Goal: Navigation & Orientation: Find specific page/section

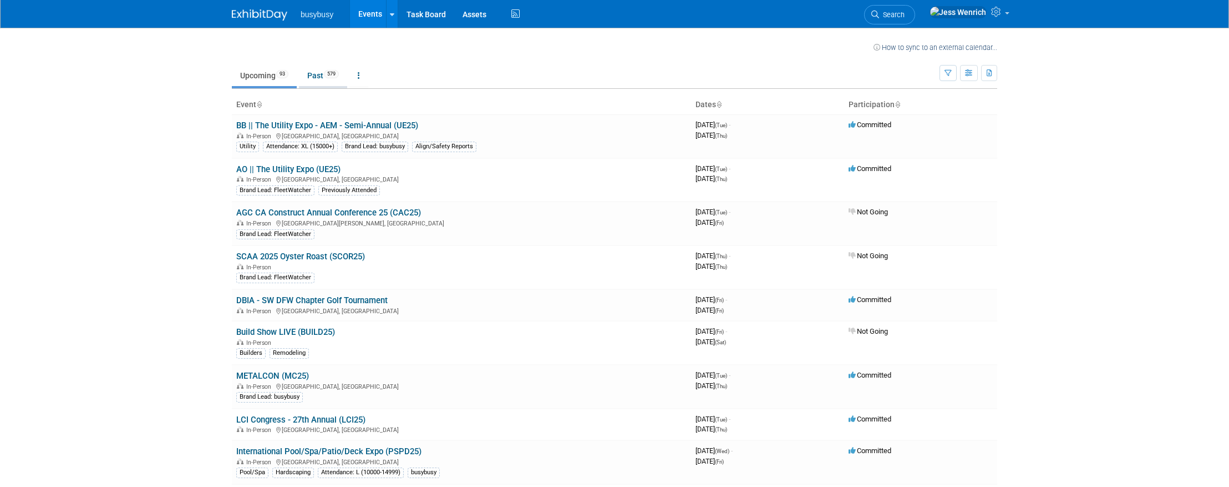
click at [313, 87] on li "Past 579" at bounding box center [323, 76] width 48 height 23
click at [314, 78] on link "Past 579" at bounding box center [323, 75] width 48 height 21
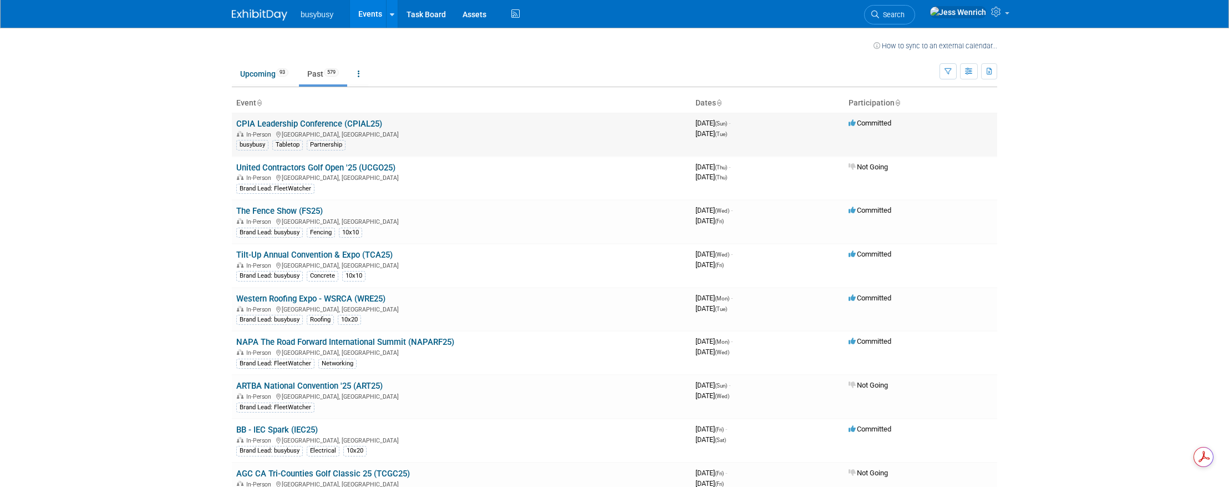
scroll to position [2, 0]
click at [249, 73] on link "Upcoming 93" at bounding box center [264, 73] width 65 height 21
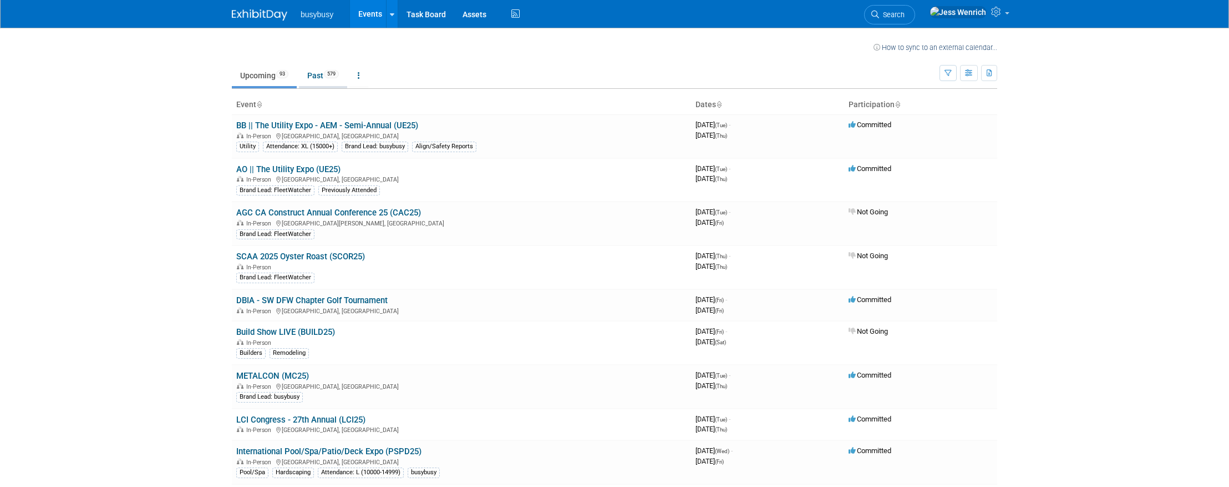
click at [308, 70] on link "Past 579" at bounding box center [323, 75] width 48 height 21
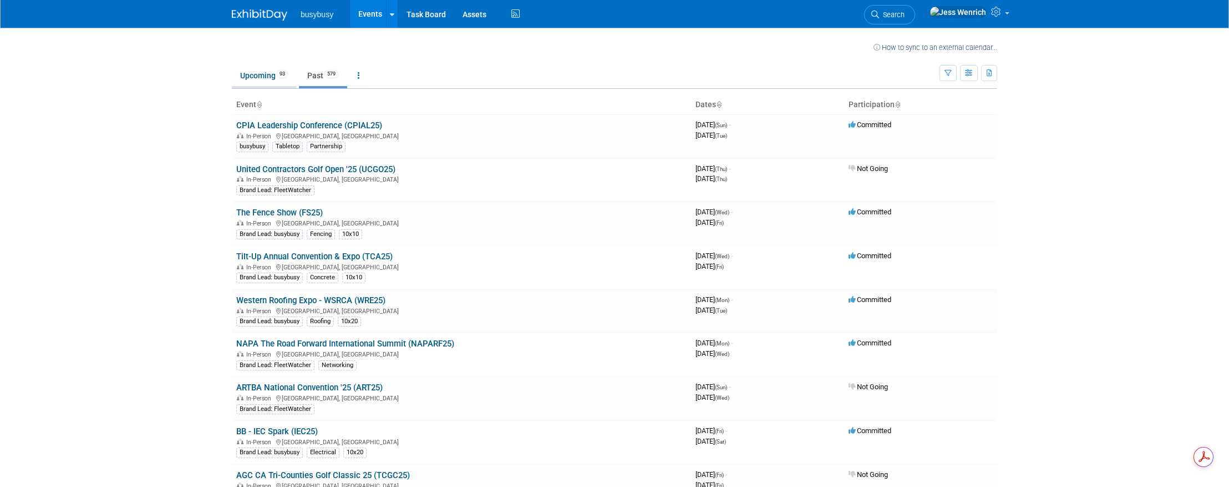
click at [261, 75] on link "Upcoming 93" at bounding box center [264, 75] width 65 height 21
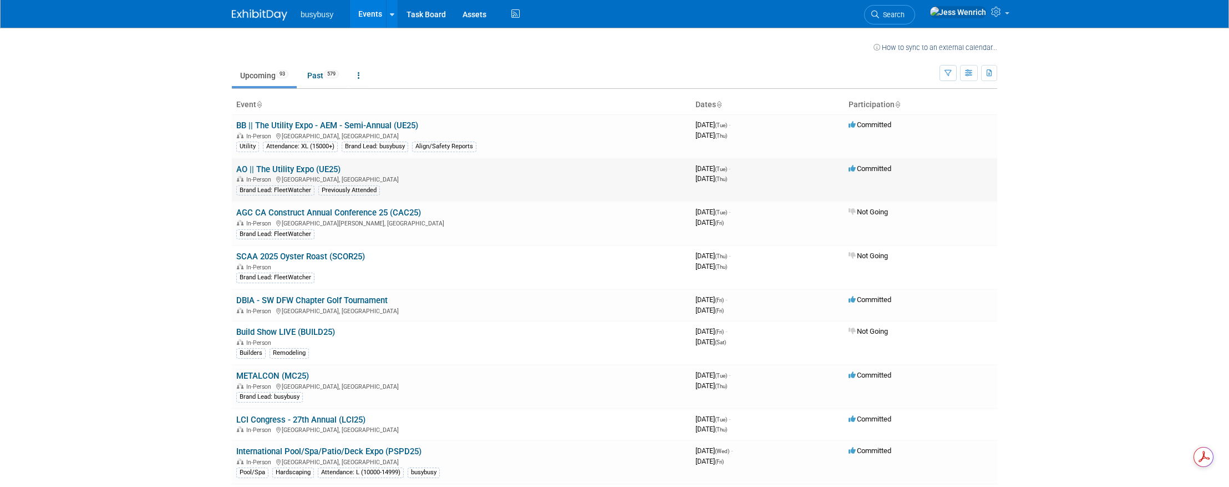
click at [305, 168] on link "AO || The Utility Expo (UE25)" at bounding box center [288, 169] width 104 height 10
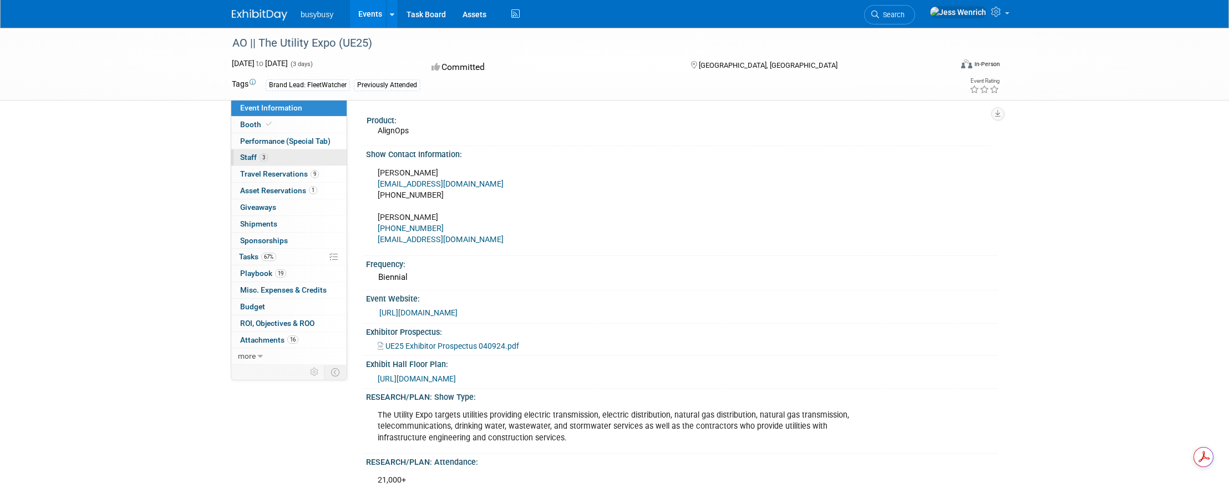
click at [328, 156] on link "3 Staff 3" at bounding box center [288, 157] width 115 height 16
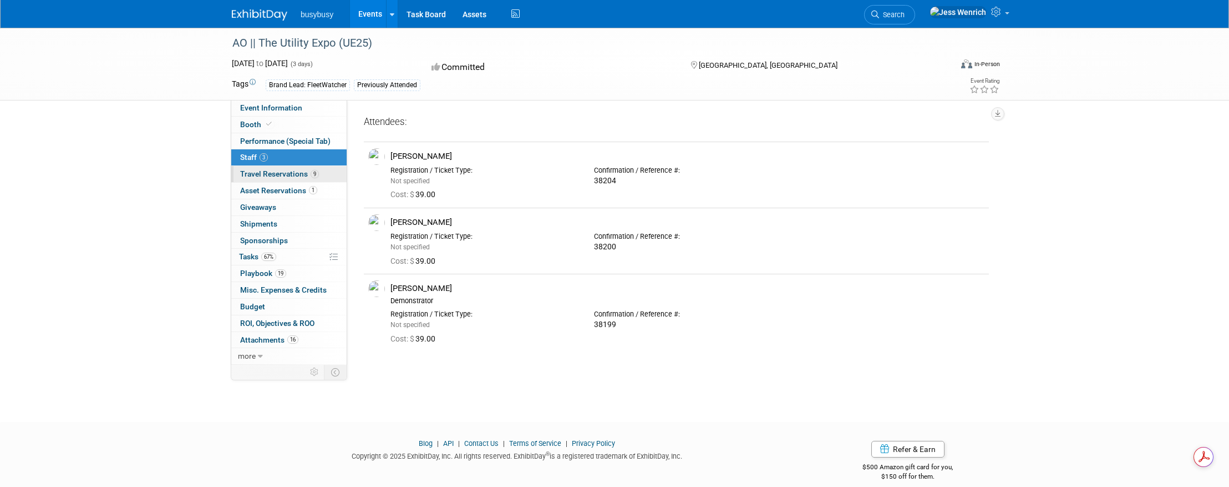
click at [285, 171] on span "Travel Reservations 9" at bounding box center [279, 173] width 79 height 9
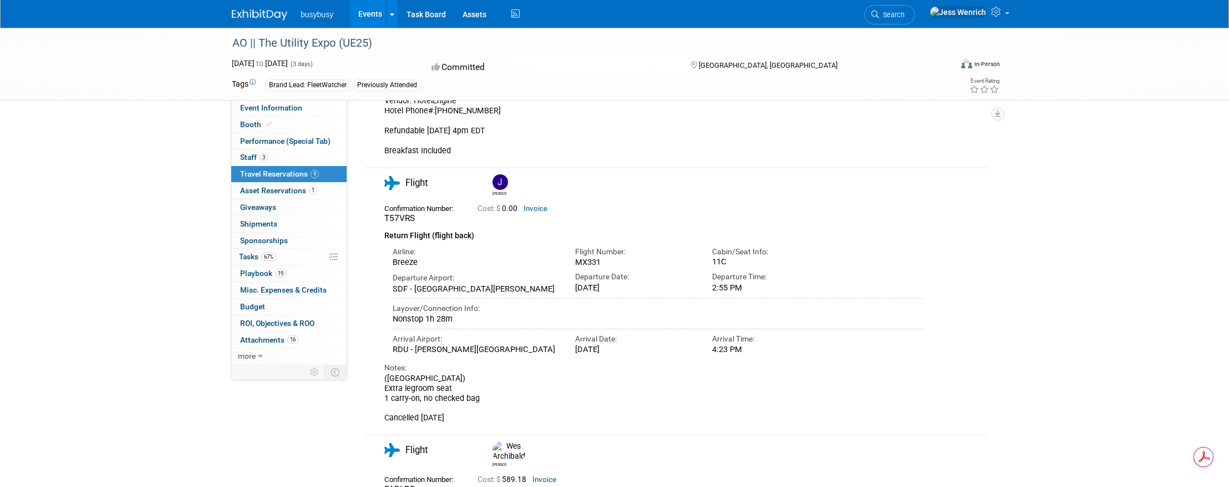
scroll to position [1409, 0]
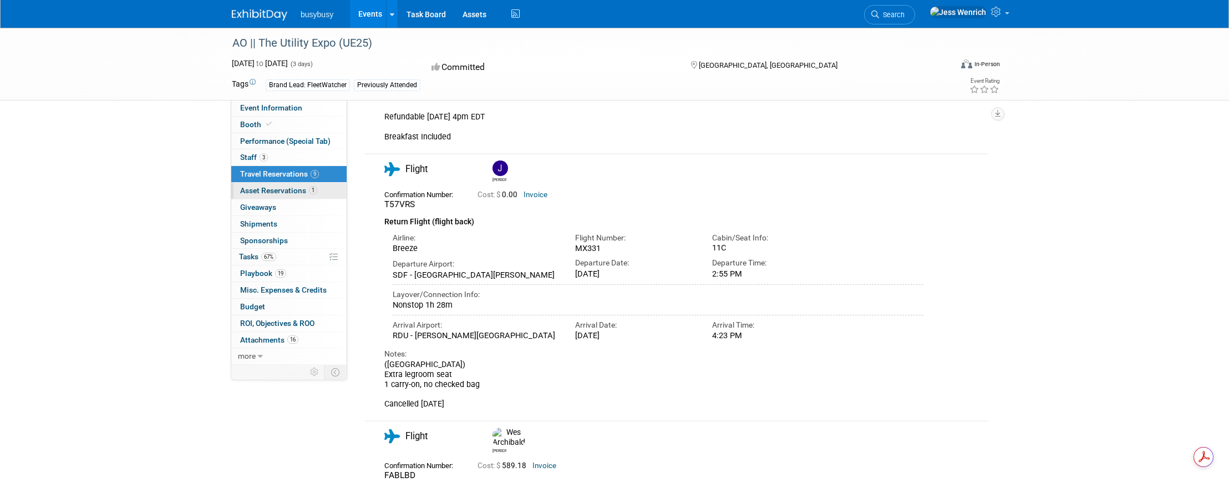
click at [275, 194] on span "Asset Reservations 1" at bounding box center [278, 190] width 77 height 9
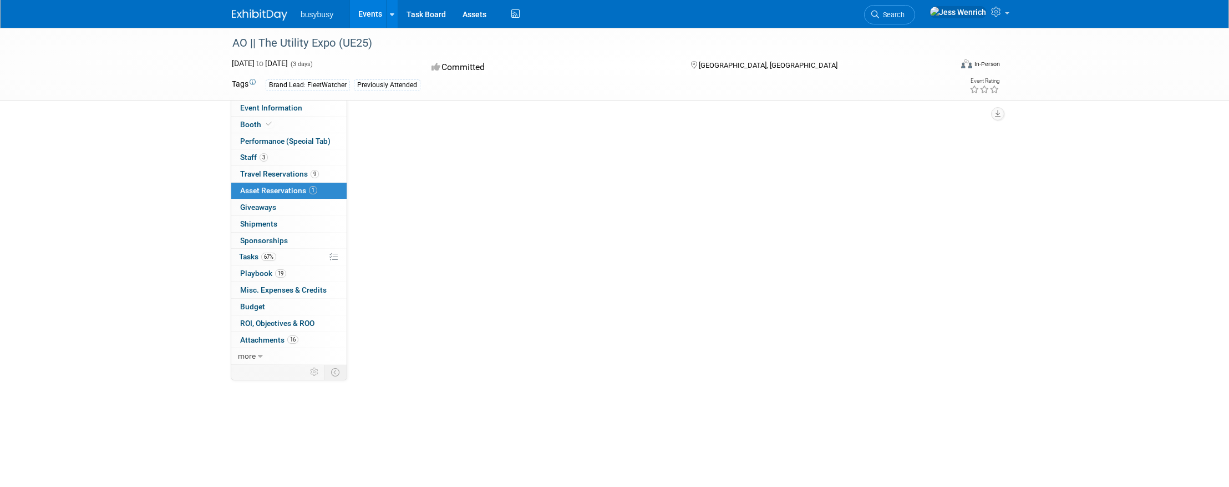
scroll to position [0, 0]
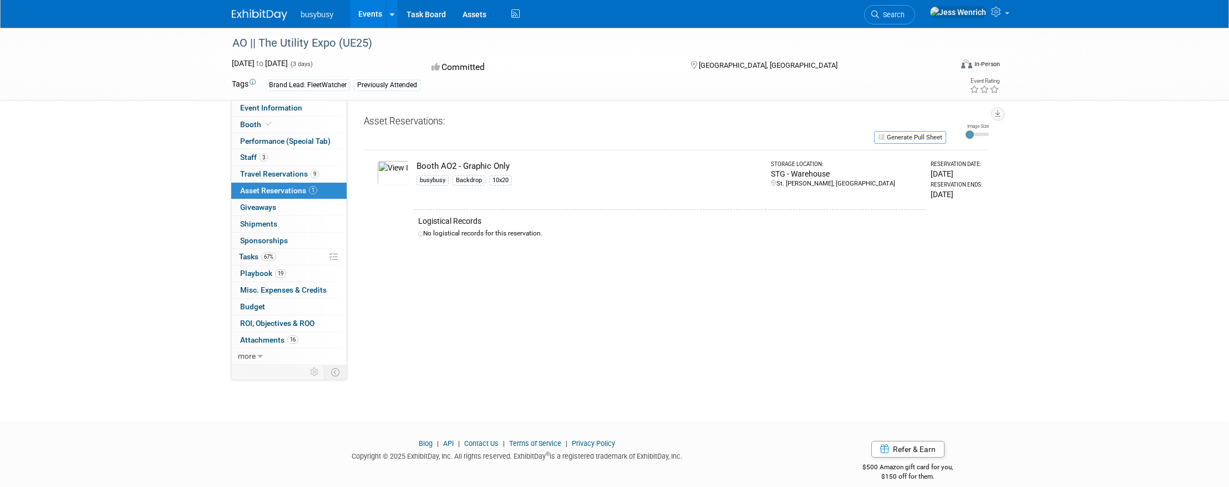
click at [399, 173] on img at bounding box center [393, 172] width 32 height 24
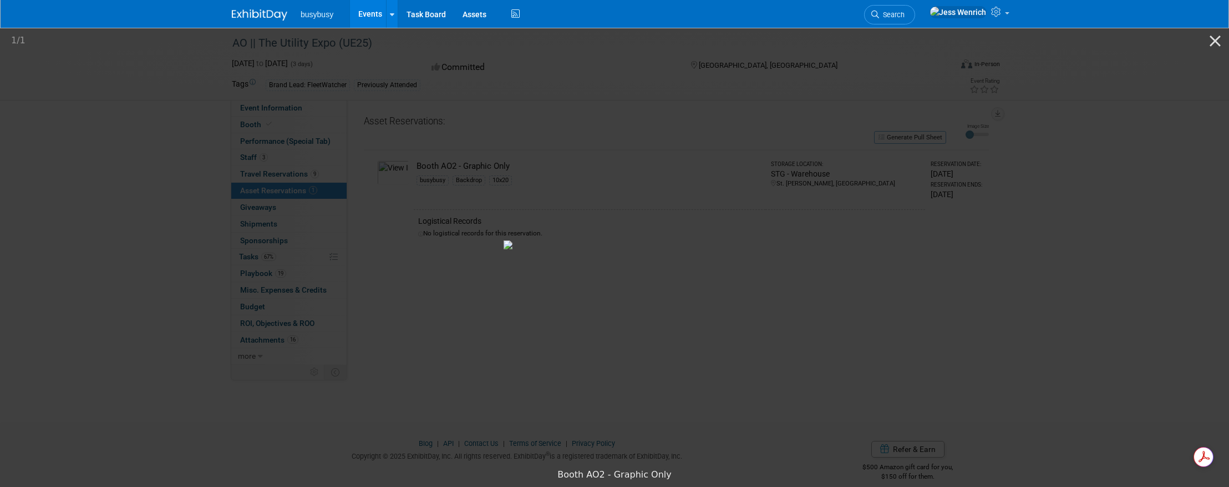
click at [150, 263] on picture at bounding box center [614, 244] width 1229 height 437
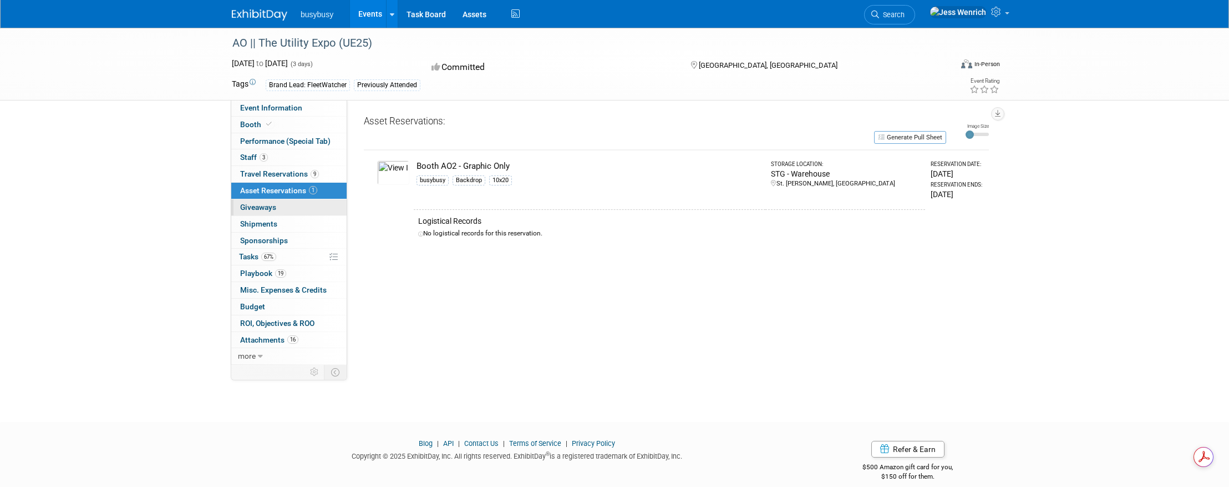
click at [270, 206] on span "Giveaways 0" at bounding box center [258, 206] width 36 height 9
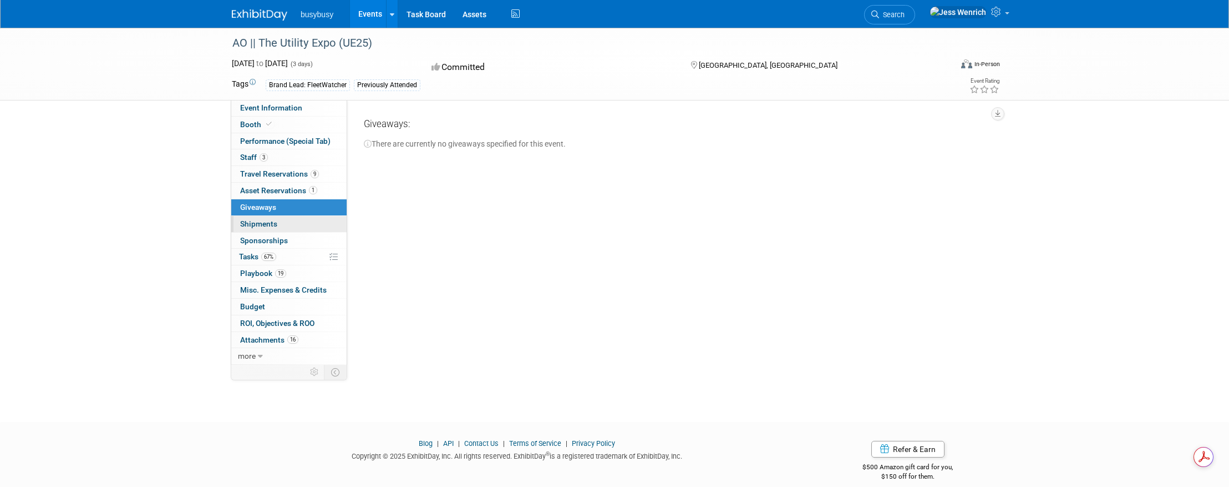
click at [267, 217] on link "0 Shipments 0" at bounding box center [288, 224] width 115 height 16
click at [266, 237] on span "Sponsorships 0" at bounding box center [264, 240] width 48 height 9
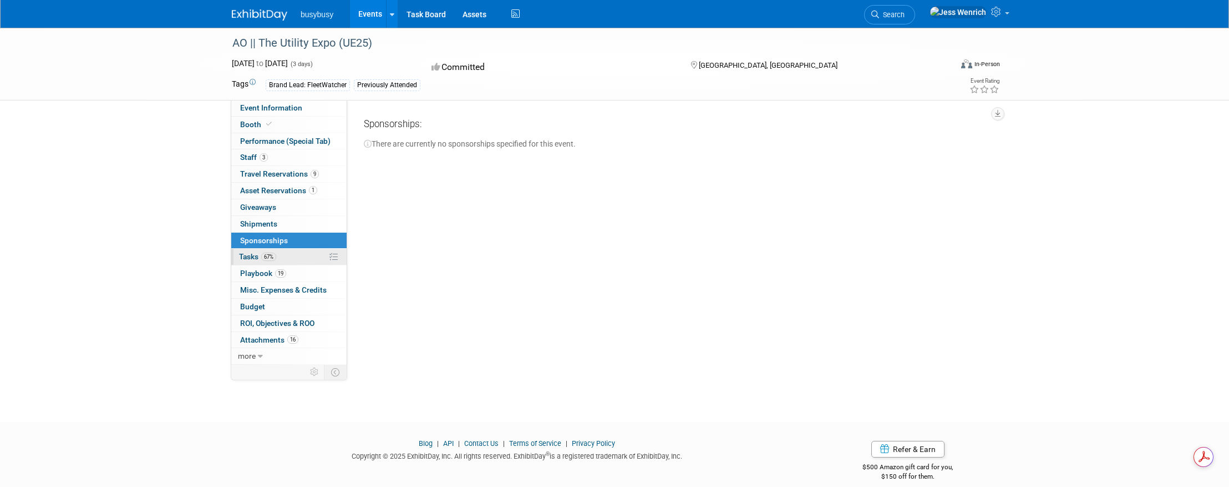
click at [254, 258] on span "Tasks 67%" at bounding box center [257, 256] width 37 height 9
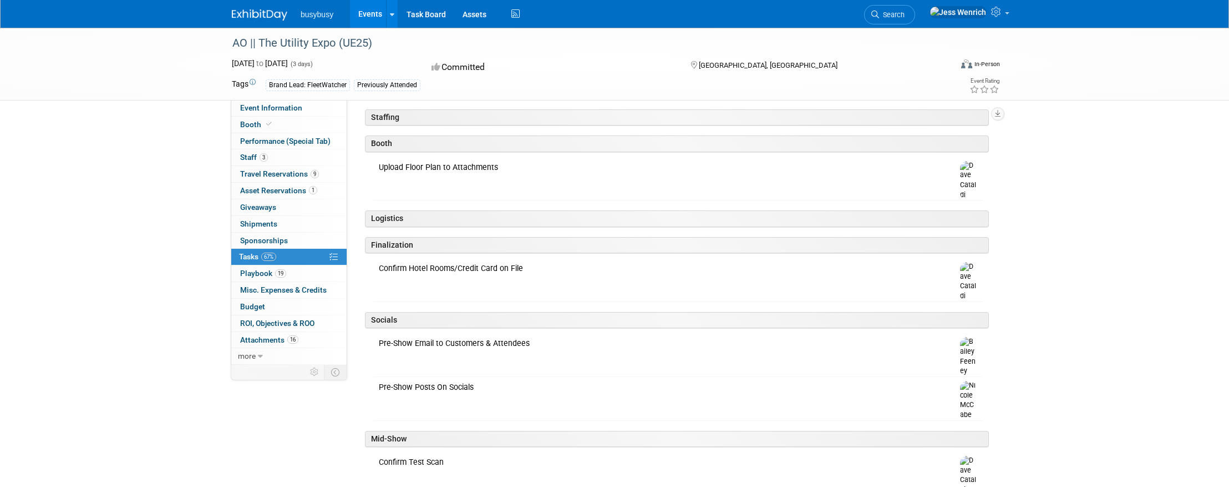
scroll to position [115, 0]
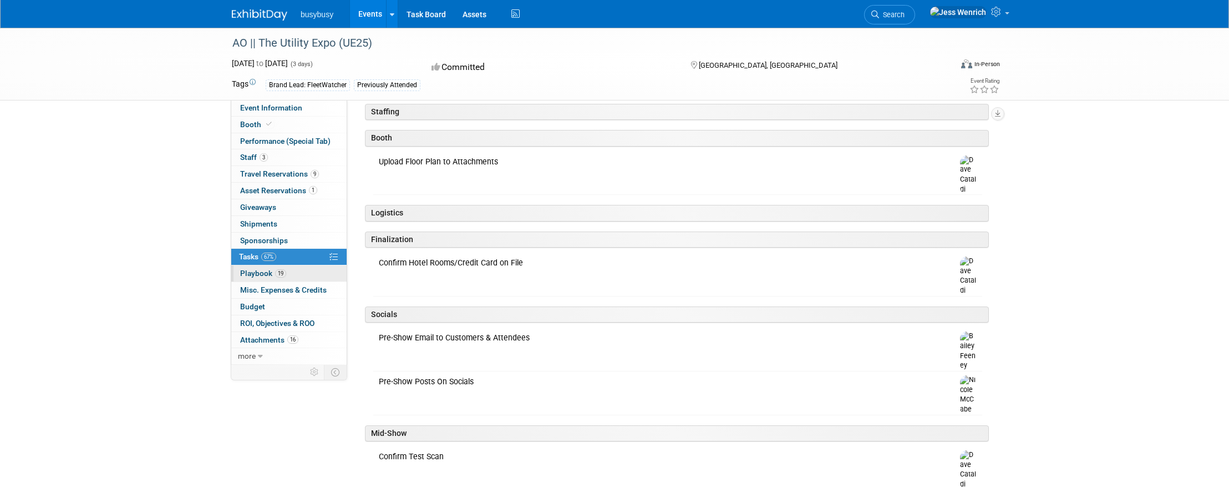
click at [302, 271] on link "19 Playbook 19" at bounding box center [288, 273] width 115 height 16
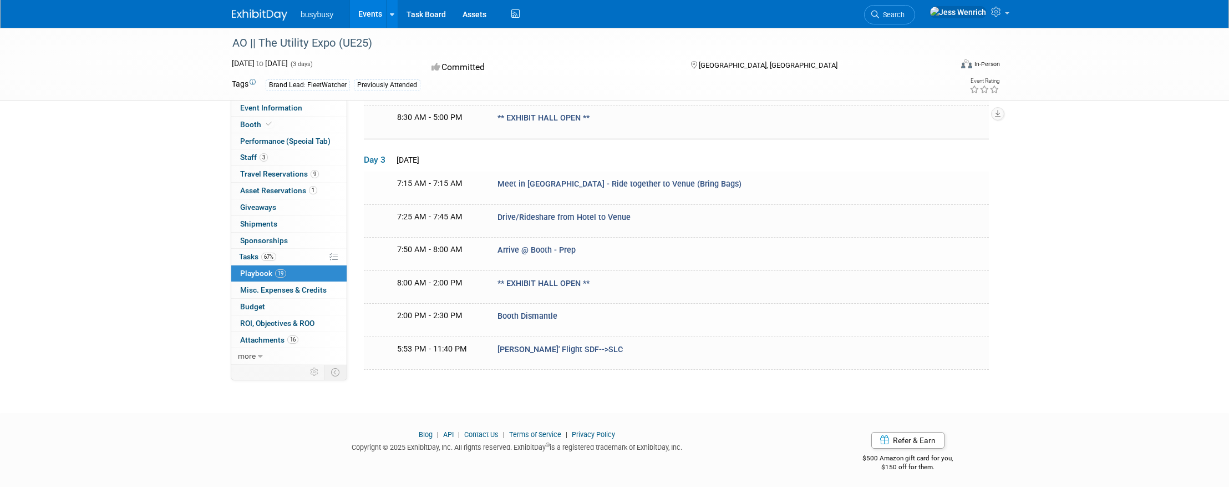
scroll to position [338, 0]
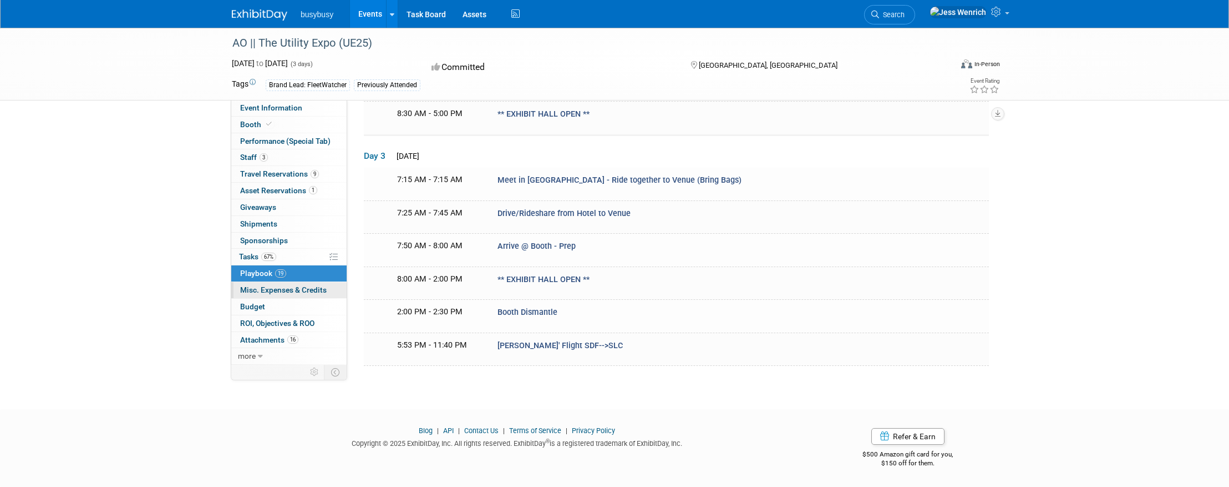
click at [282, 287] on span "Misc. Expenses & Credits 0" at bounding box center [283, 289] width 87 height 9
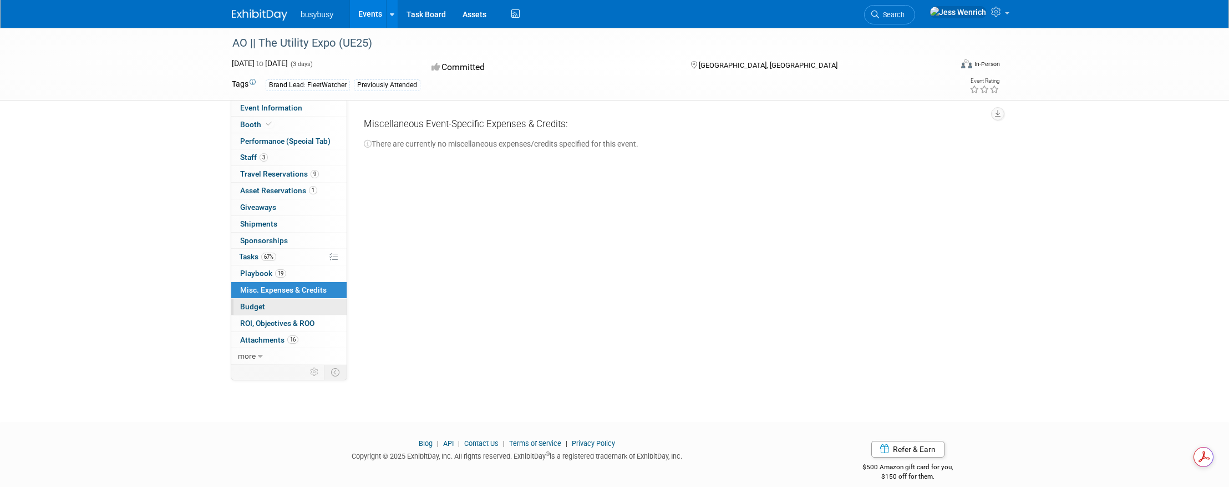
scroll to position [0, 0]
click at [266, 304] on link "Budget" at bounding box center [288, 306] width 115 height 16
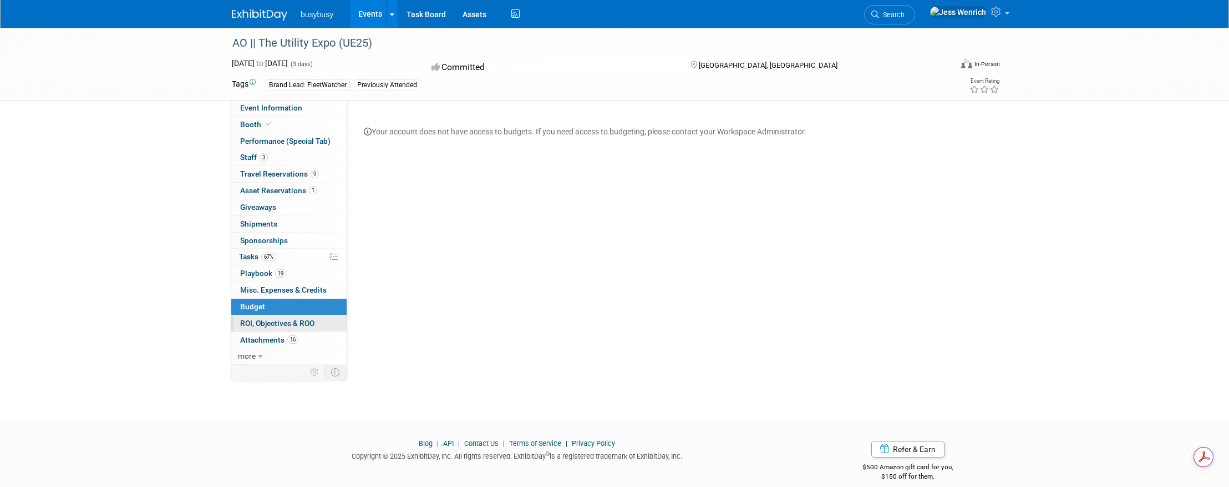
click at [266, 317] on link "0 ROI, Objectives & ROO 0" at bounding box center [288, 323] width 115 height 16
click at [260, 343] on span "Attachments 16" at bounding box center [269, 339] width 58 height 9
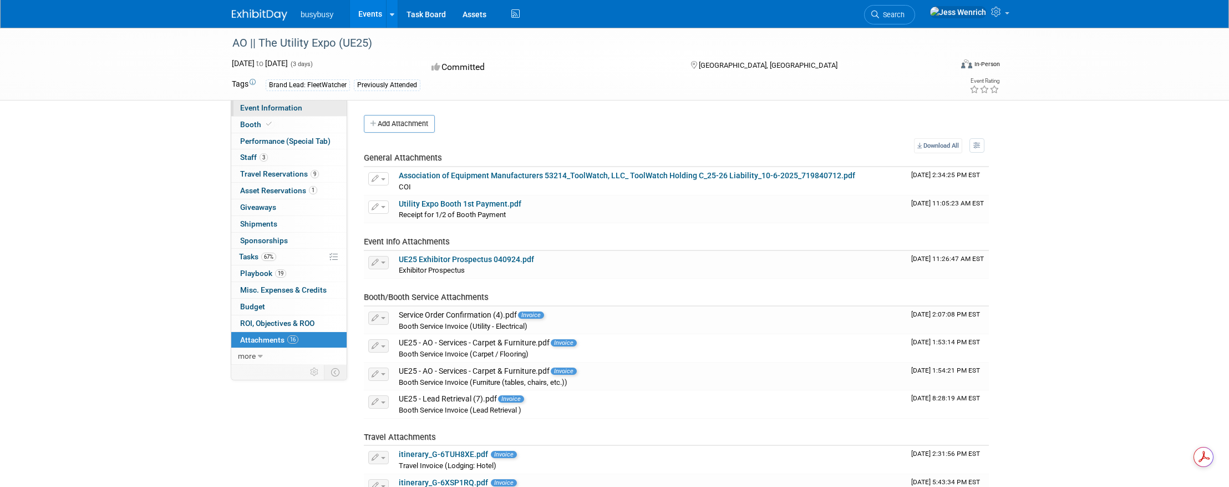
click at [318, 112] on link "Event Information" at bounding box center [288, 108] width 115 height 16
